Goal: Task Accomplishment & Management: Complete application form

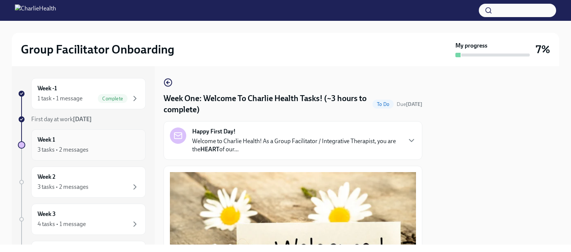
scroll to position [780, 0]
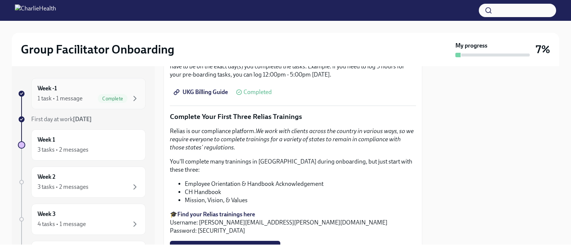
click at [91, 98] on div "1 task • 1 message Complete" at bounding box center [89, 98] width 102 height 9
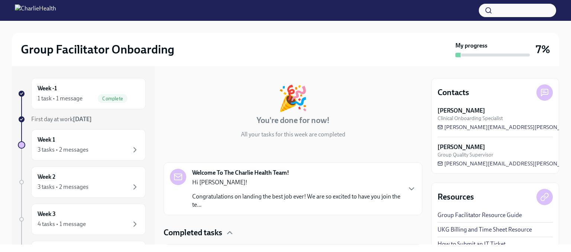
scroll to position [74, 0]
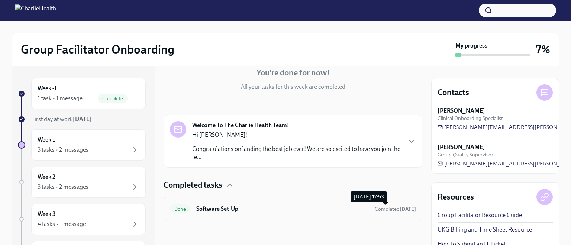
click at [375, 210] on span "Completed [DATE]" at bounding box center [395, 209] width 41 height 6
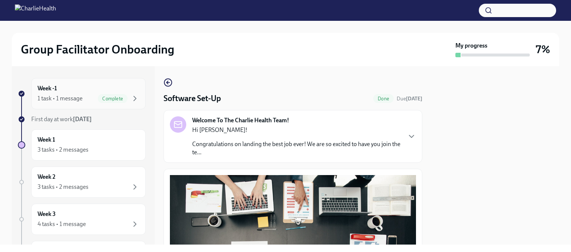
click at [113, 98] on span "Complete" at bounding box center [113, 99] width 30 height 6
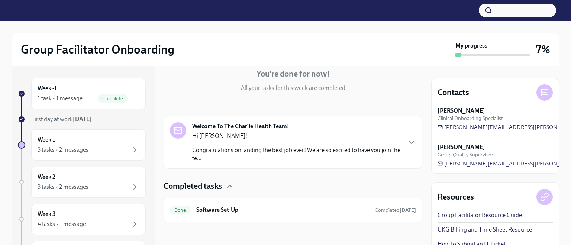
scroll to position [74, 0]
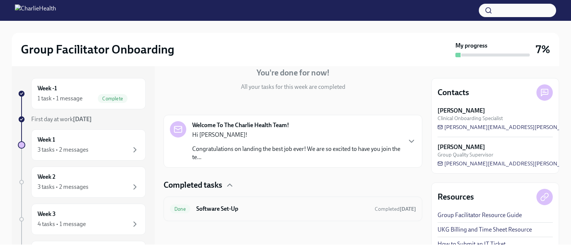
click at [231, 210] on h6 "Software Set-Up" at bounding box center [282, 209] width 172 height 8
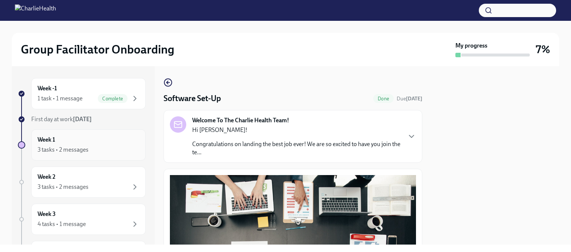
click at [104, 145] on div "3 tasks • 2 messages" at bounding box center [89, 149] width 102 height 9
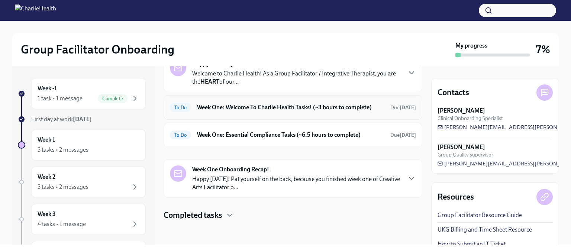
scroll to position [16, 0]
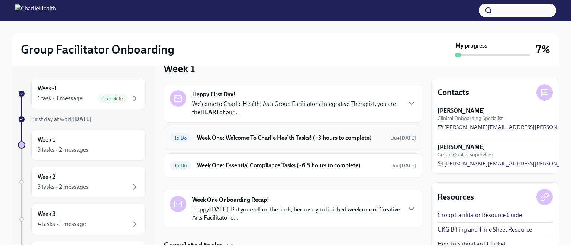
click at [279, 142] on h6 "Week One: Welcome To Charlie Health Tasks! (~3 hours to complete)" at bounding box center [290, 138] width 187 height 8
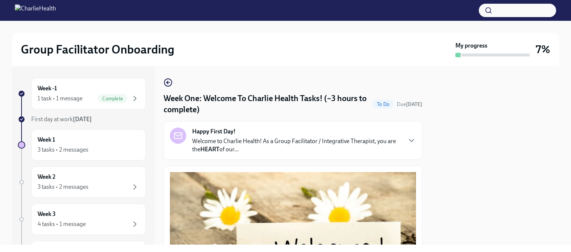
click at [310, 111] on h4 "Week One: Welcome To Charlie Health Tasks! (~3 hours to complete)" at bounding box center [266, 104] width 206 height 22
click at [92, 121] on strong "[DATE]" at bounding box center [82, 119] width 19 height 7
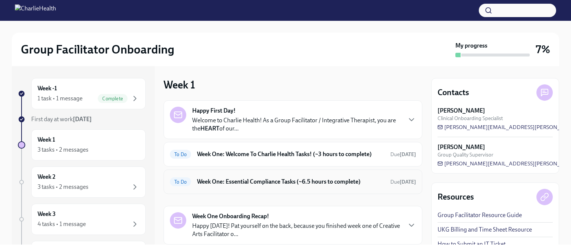
scroll to position [37, 0]
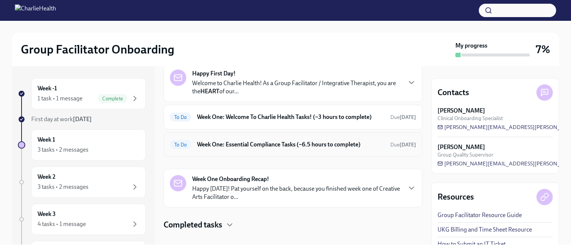
click at [271, 149] on h6 "Week One: Essential Compliance Tasks (~6.5 hours to complete)" at bounding box center [290, 144] width 187 height 8
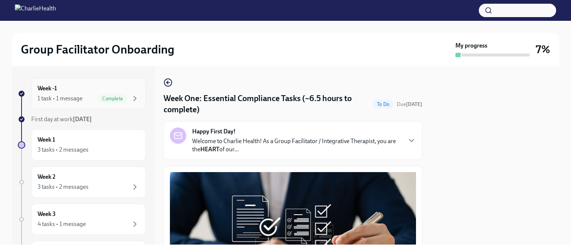
click at [63, 91] on div "Week -1 1 task • 1 message Complete" at bounding box center [89, 93] width 102 height 19
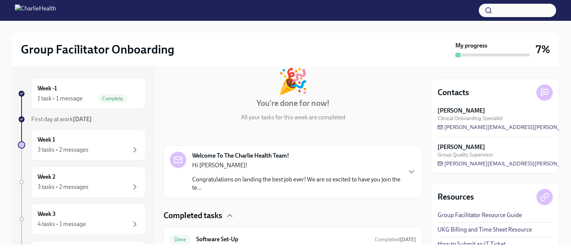
scroll to position [74, 0]
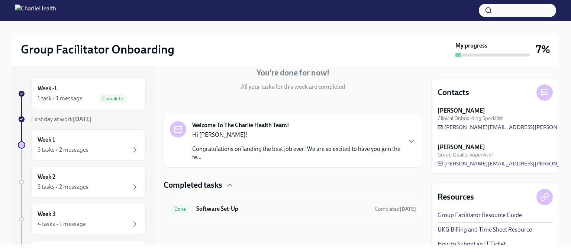
click at [266, 208] on h6 "Software Set-Up" at bounding box center [282, 209] width 172 height 8
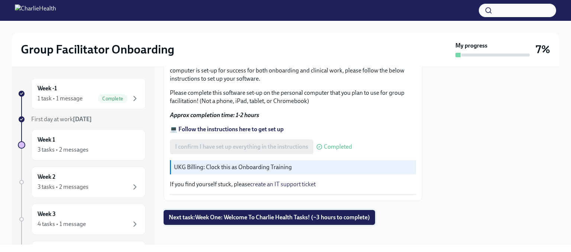
scroll to position [269, 0]
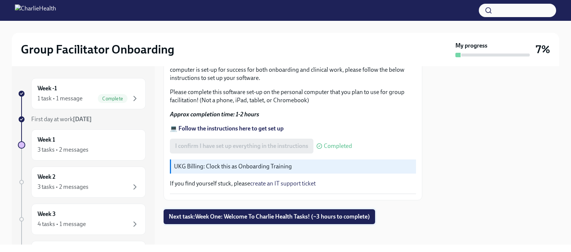
click at [252, 216] on span "Next task : Week One: Welcome To Charlie Health Tasks! (~3 hours to complete)" at bounding box center [269, 216] width 201 height 7
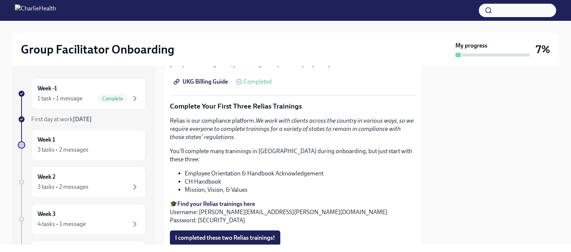
scroll to position [754, 0]
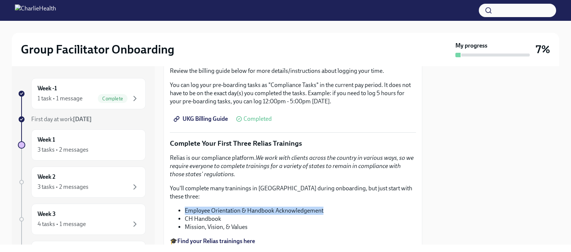
drag, startPoint x: 328, startPoint y: 197, endPoint x: 185, endPoint y: 197, distance: 143.0
click at [185, 207] on li "Employee Orientation & Handbook Acknowledgement" at bounding box center [300, 211] width 231 height 8
copy li "Employee Orientation & Handbook Acknowledgement"
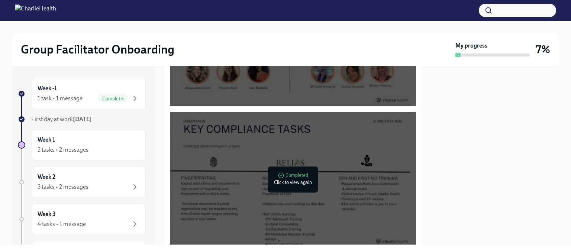
scroll to position [531, 0]
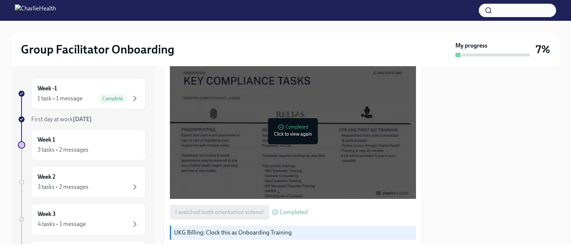
click at [322, 157] on div at bounding box center [290, 131] width 240 height 135
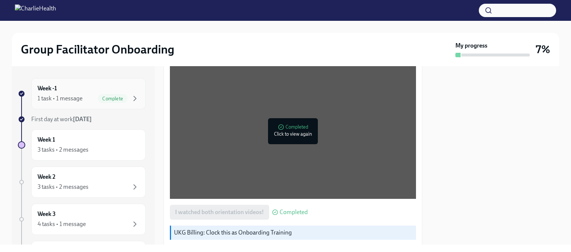
click at [98, 97] on span "Complete" at bounding box center [113, 99] width 30 height 6
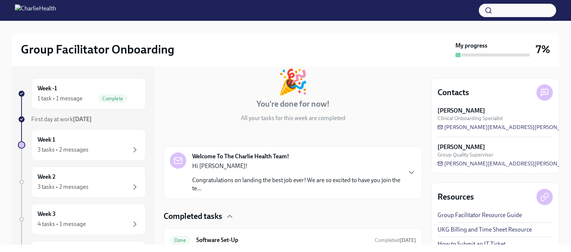
scroll to position [74, 0]
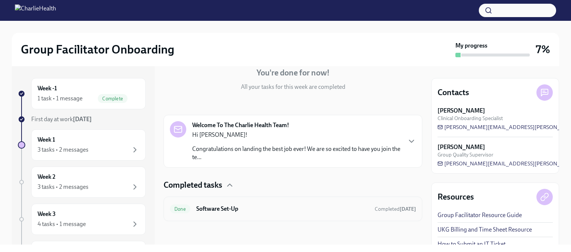
click at [227, 206] on h6 "Software Set-Up" at bounding box center [282, 209] width 172 height 8
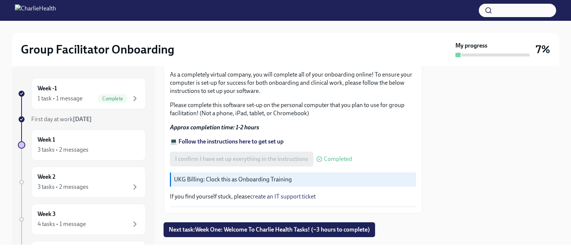
scroll to position [269, 0]
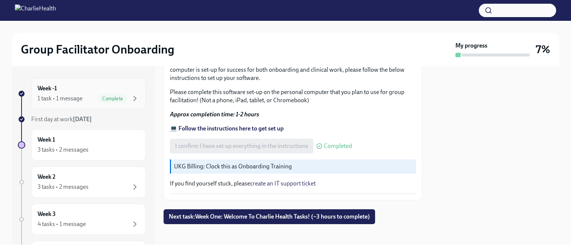
click at [107, 100] on span "Complete" at bounding box center [113, 99] width 30 height 6
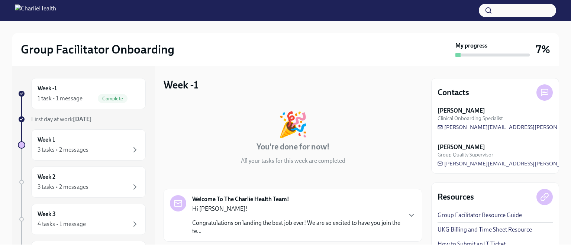
scroll to position [74, 0]
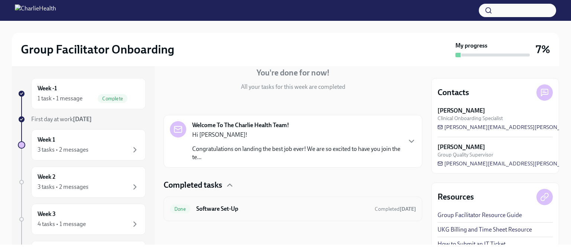
click at [350, 205] on h6 "Software Set-Up" at bounding box center [282, 209] width 172 height 8
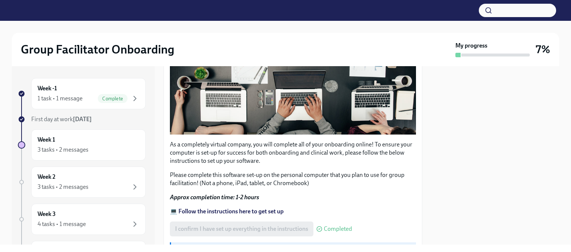
scroll to position [269, 0]
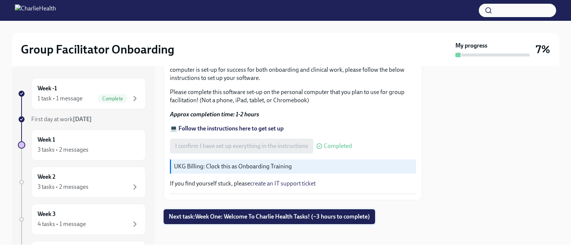
click at [278, 213] on span "Next task : Week One: Welcome To Charlie Health Tasks! (~3 hours to complete)" at bounding box center [269, 216] width 201 height 7
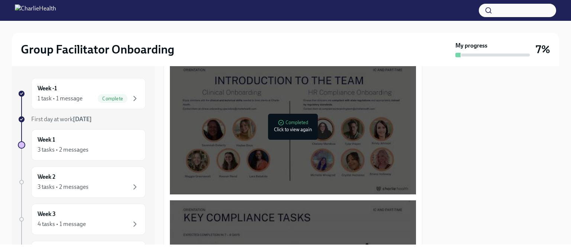
scroll to position [409, 0]
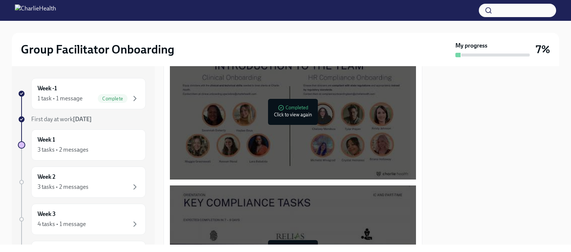
click at [346, 140] on div at bounding box center [290, 111] width 240 height 135
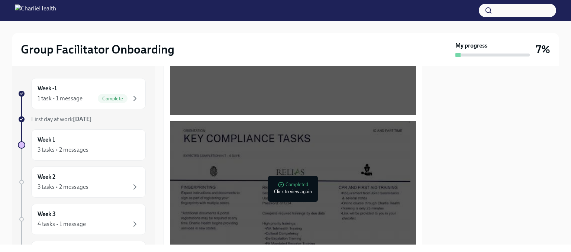
scroll to position [520, 0]
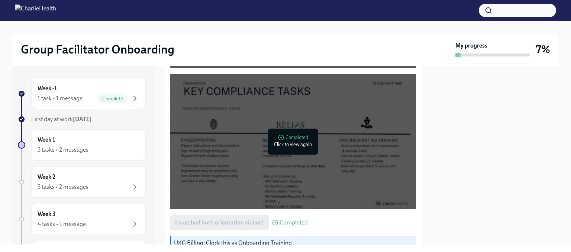
click at [206, 159] on div at bounding box center [290, 141] width 240 height 135
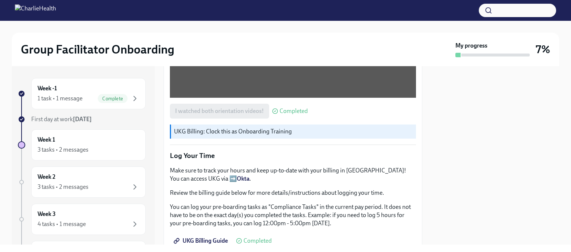
scroll to position [669, 0]
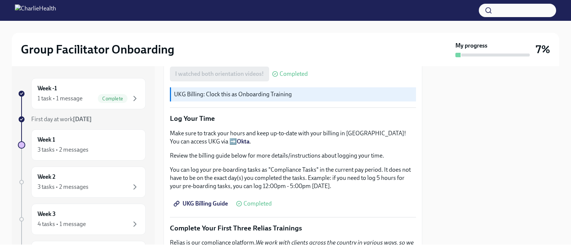
click at [247, 91] on p "UKG Billing: Clock this as Onboarding Training" at bounding box center [293, 94] width 239 height 8
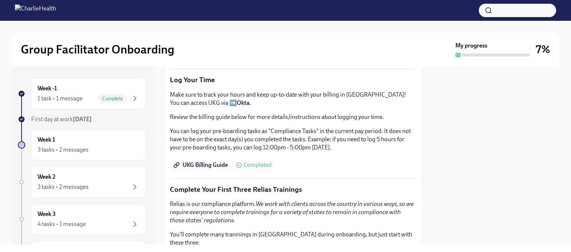
scroll to position [706, 0]
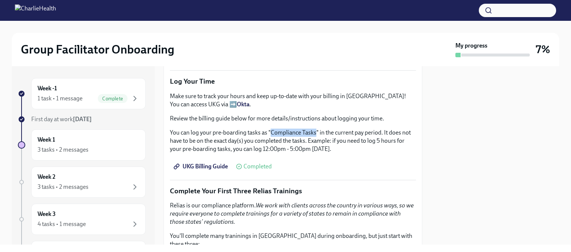
drag, startPoint x: 315, startPoint y: 128, endPoint x: 270, endPoint y: 131, distance: 44.7
click at [270, 131] on p "You can log your pre-boarding tasks as "Compliance Tasks" in the current pay pe…" at bounding box center [293, 141] width 246 height 25
copy p "Compliance Tasks"
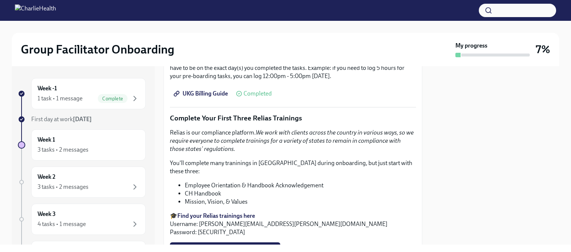
scroll to position [780, 0]
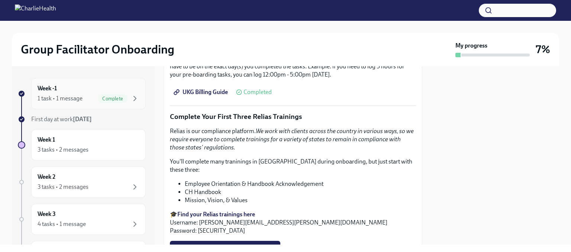
click at [76, 102] on div "1 task • 1 message" at bounding box center [60, 98] width 45 height 8
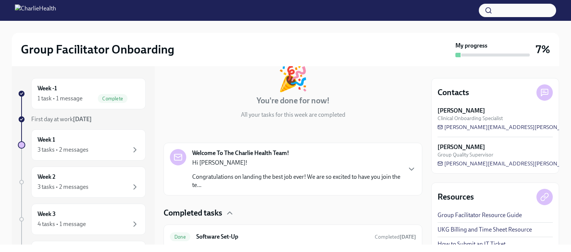
scroll to position [74, 0]
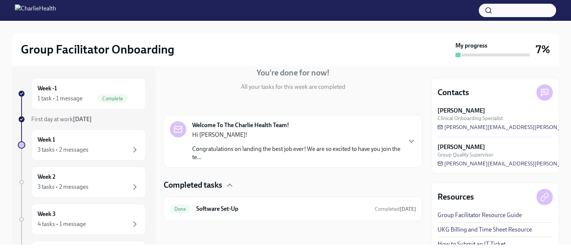
click at [58, 121] on span "First day at work [DATE]" at bounding box center [61, 119] width 61 height 7
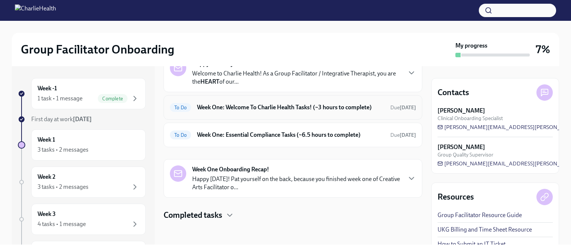
scroll to position [54, 0]
click at [235, 103] on h6 "Week One: Welcome To Charlie Health Tasks! (~3 hours to complete)" at bounding box center [290, 107] width 187 height 8
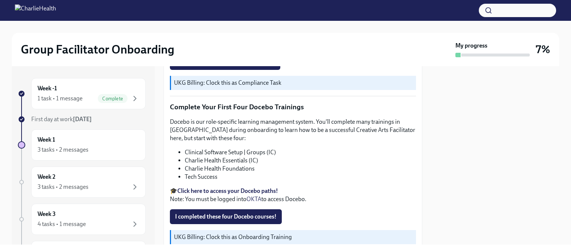
scroll to position [855, 0]
